Goal: Navigation & Orientation: Find specific page/section

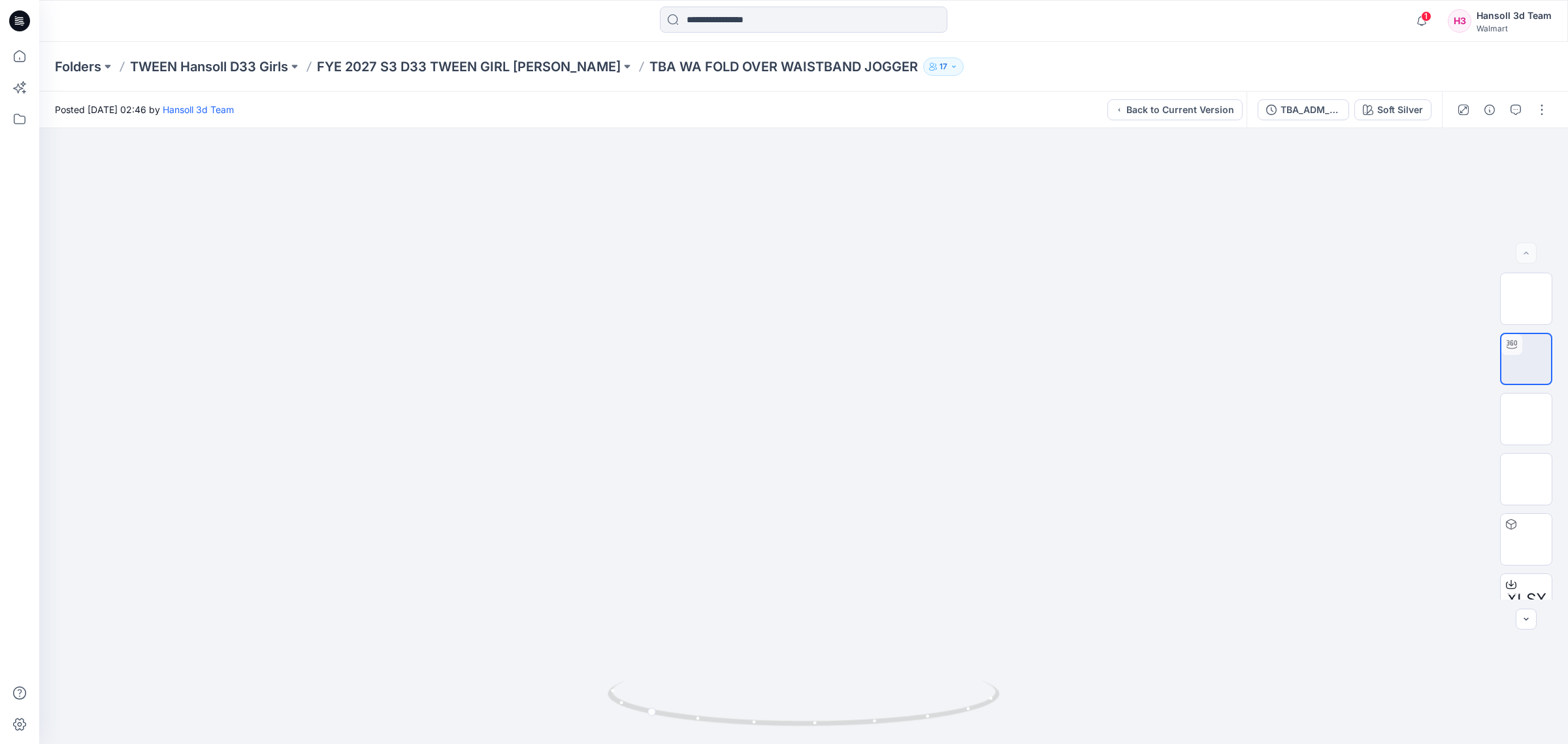
scroll to position [164, 0]
click at [1416, 23] on icon "button" at bounding box center [1422, 20] width 25 height 26
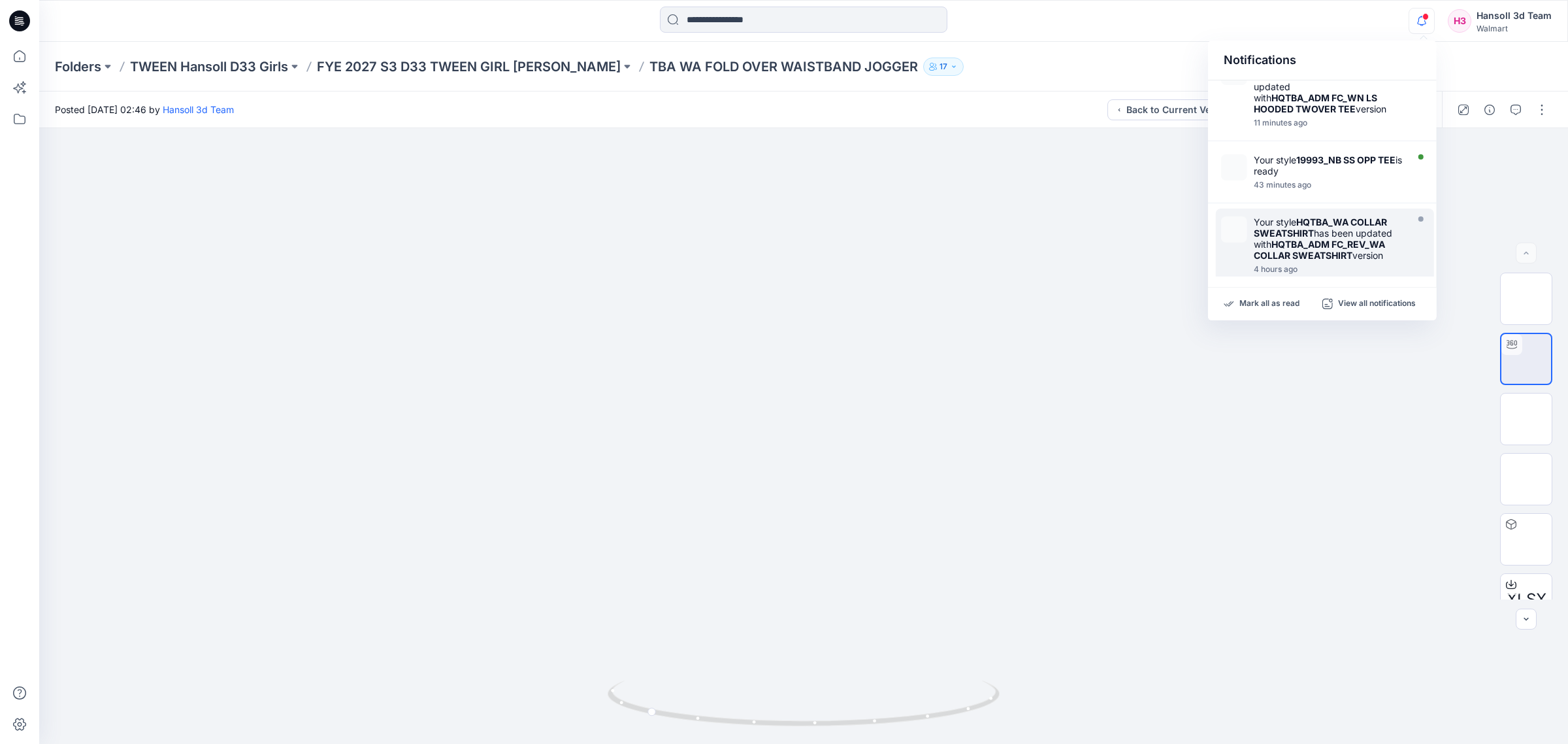
scroll to position [0, 0]
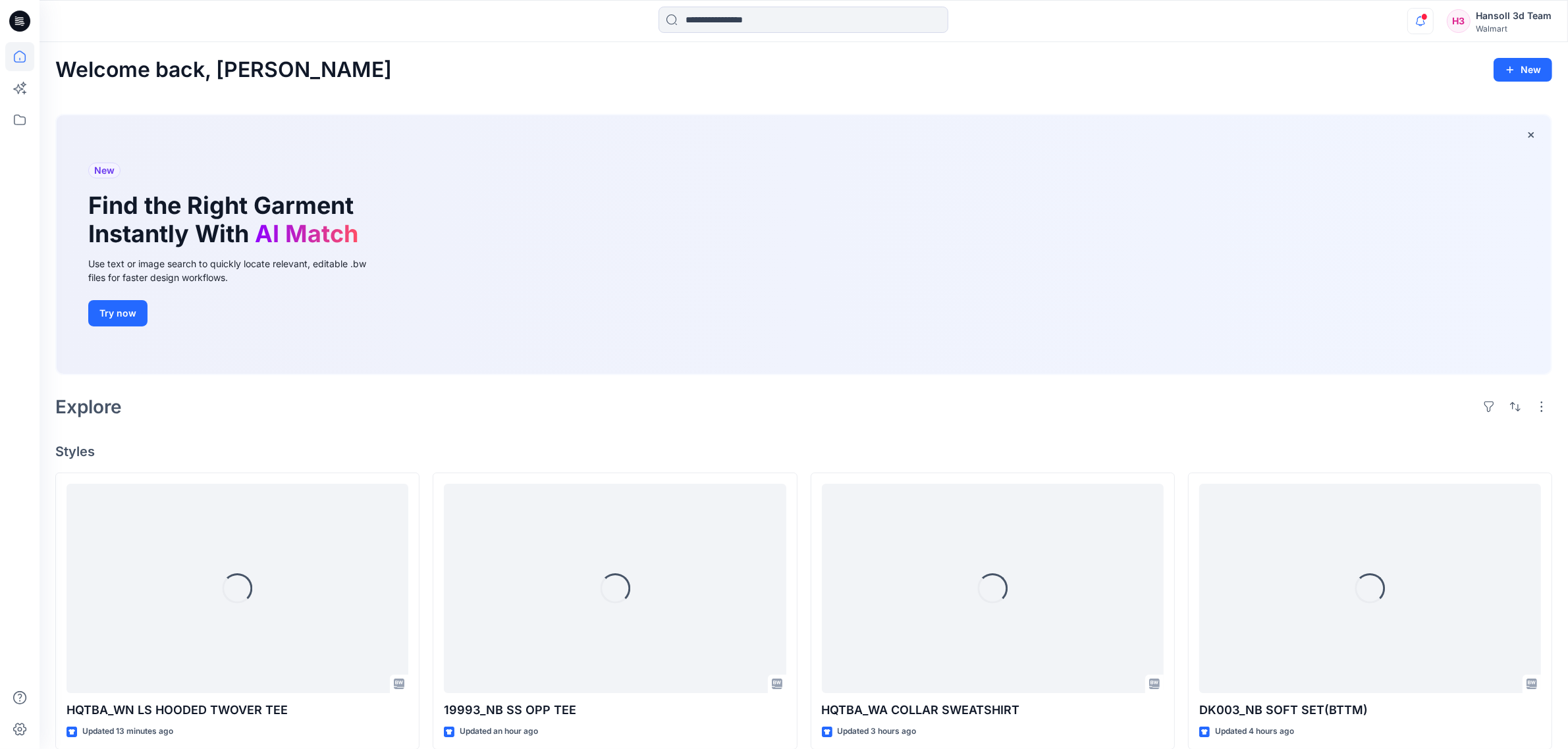
click at [1430, 23] on icon "button" at bounding box center [1420, 21] width 25 height 26
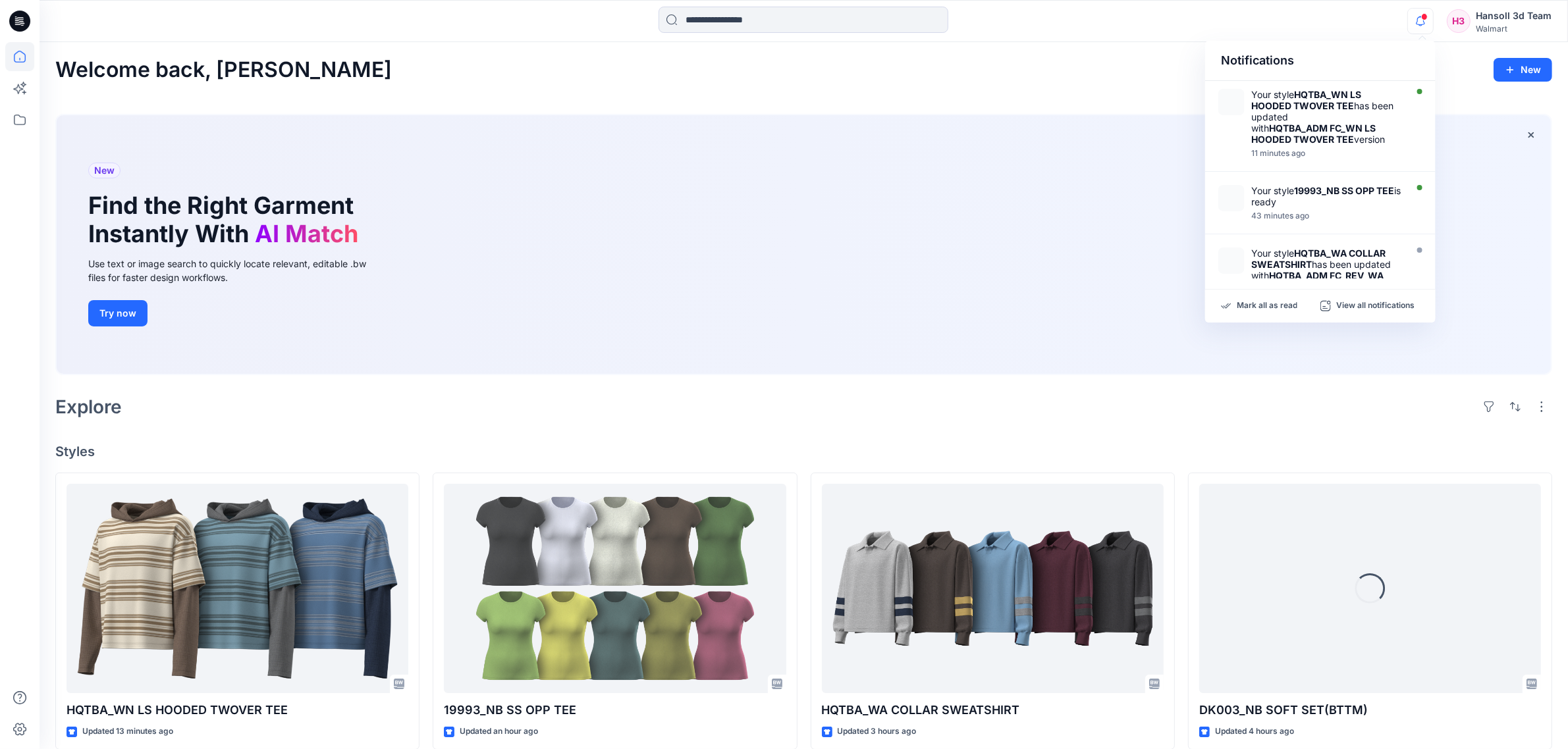
click at [1274, 430] on div "Welcome back, Hansoll New New Find the Right Garment Instantly With AI Match Us…" at bounding box center [804, 717] width 1529 height 1351
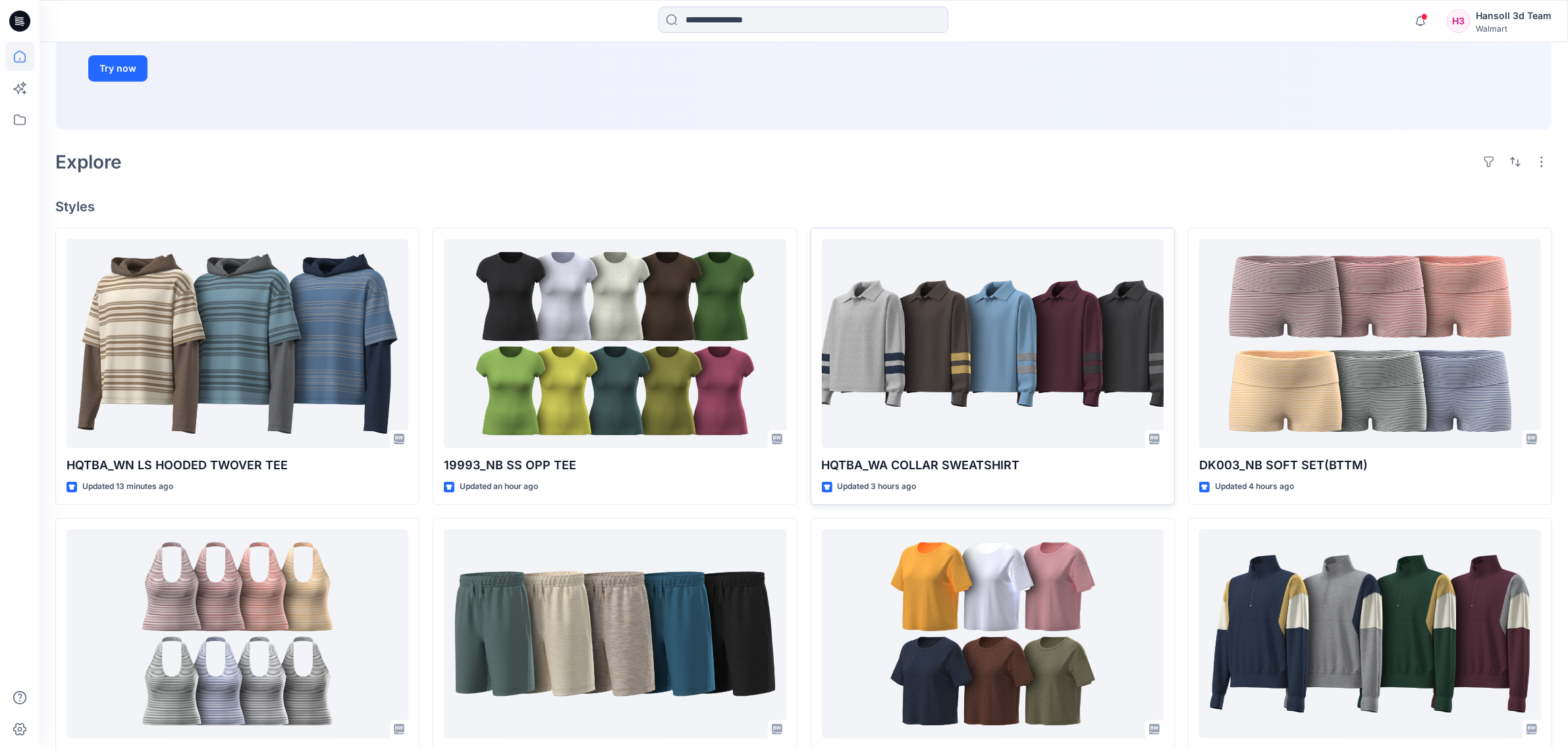
scroll to position [247, 0]
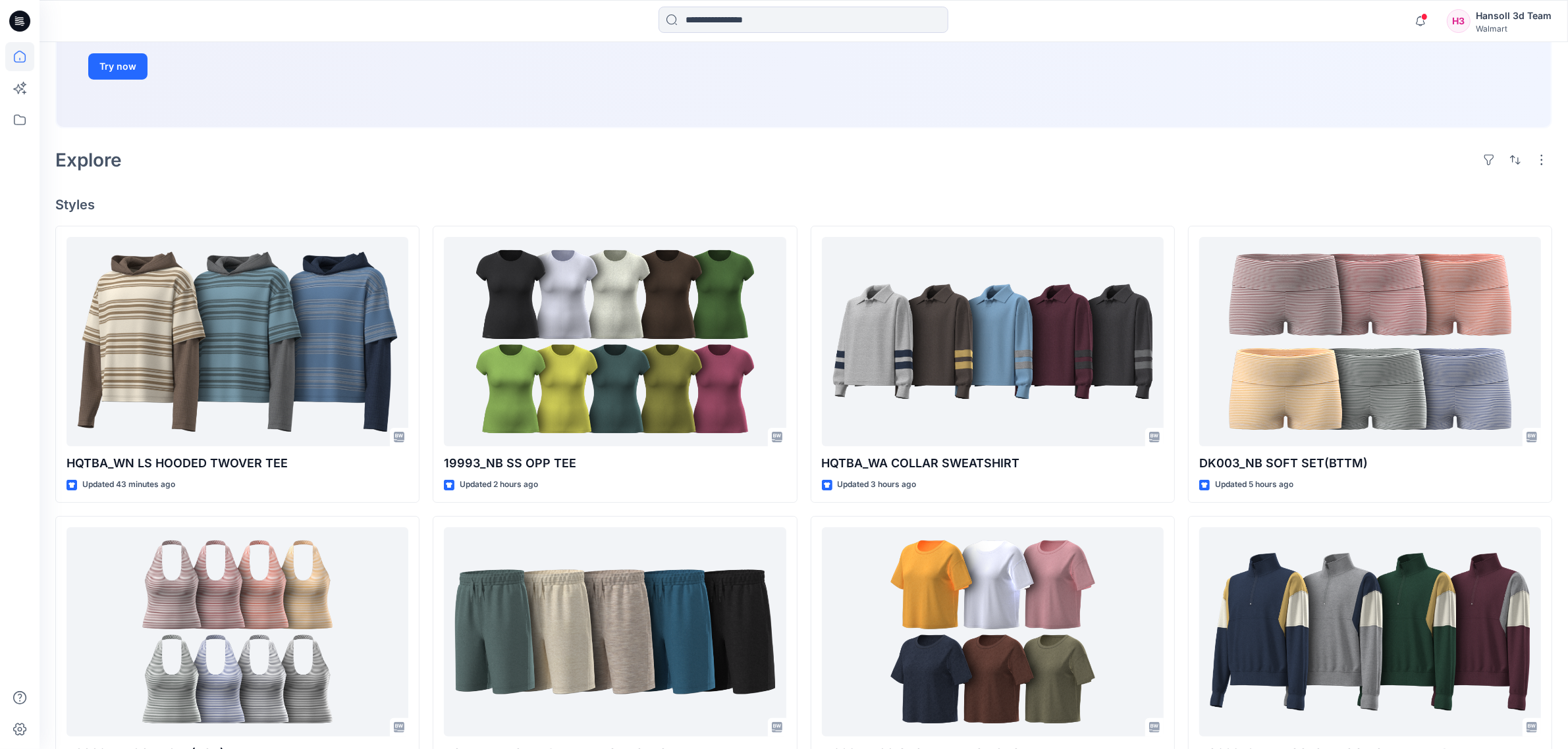
click at [1180, 168] on div "Explore" at bounding box center [804, 160] width 1497 height 32
click at [870, 204] on h4 "Styles" at bounding box center [804, 204] width 1497 height 16
click at [930, 181] on div "Welcome back, Hansoll New New Find the Right Garment Instantly With AI Match Us…" at bounding box center [804, 470] width 1529 height 1351
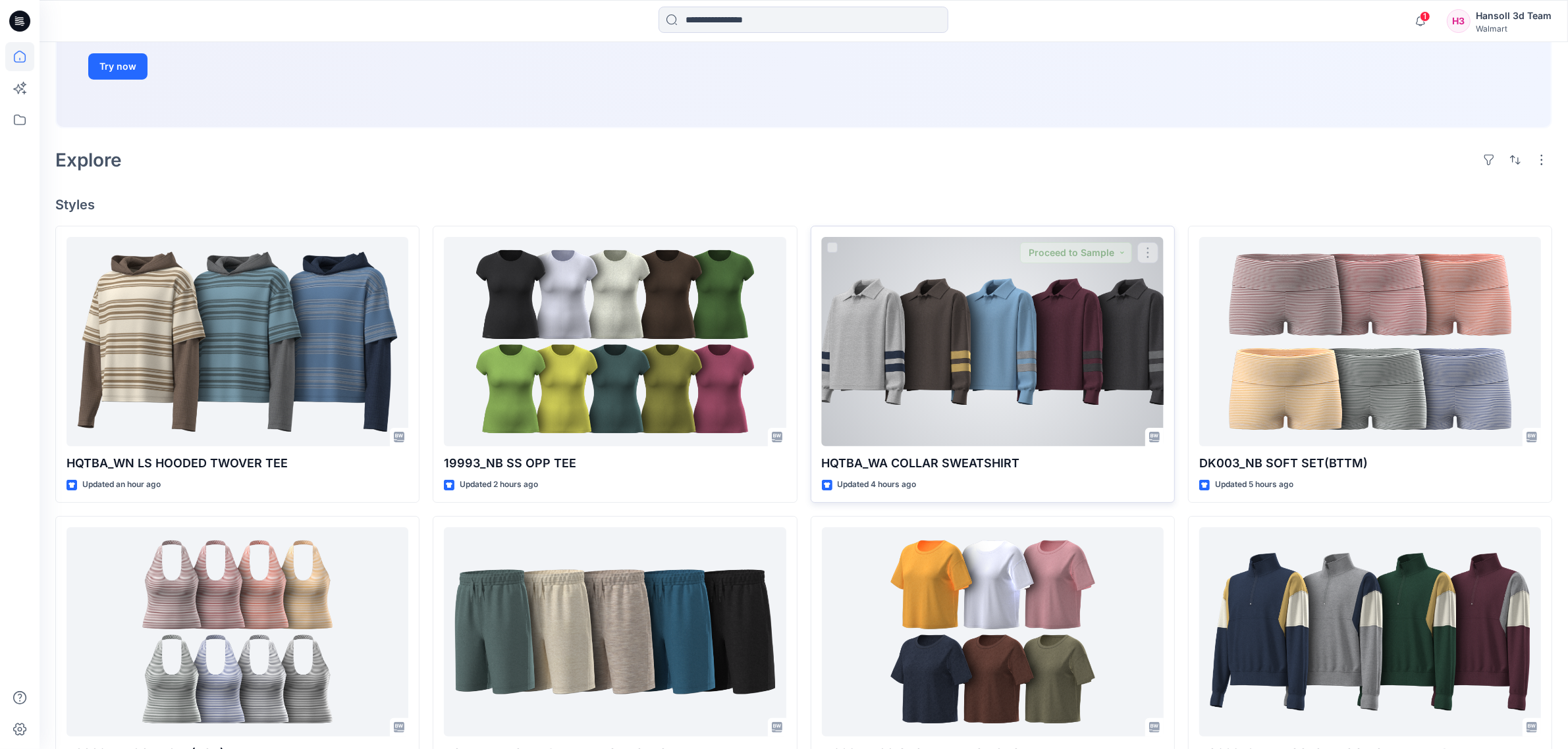
scroll to position [0, 0]
